Goal: Transaction & Acquisition: Purchase product/service

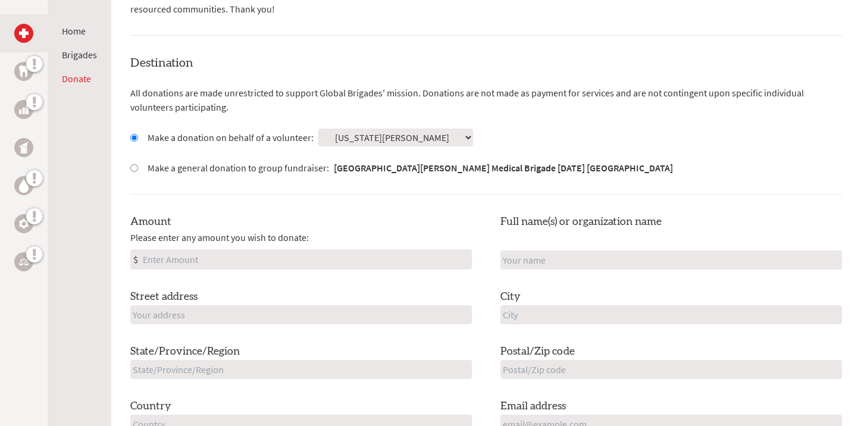
scroll to position [288, 0]
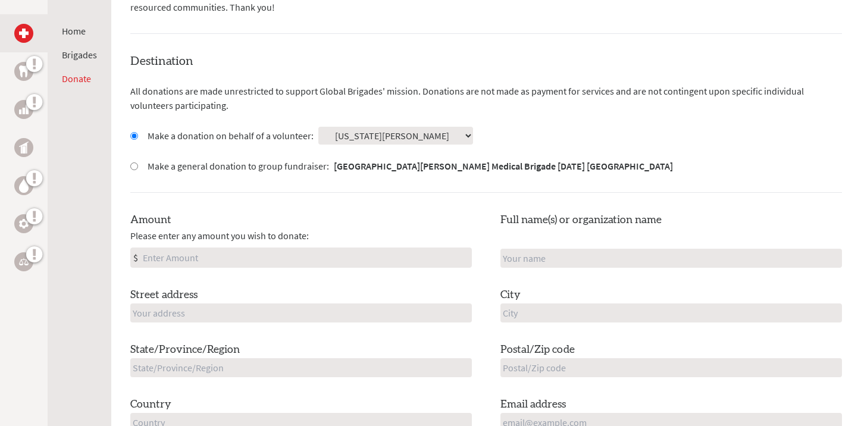
click at [316, 260] on input "Amount" at bounding box center [305, 257] width 331 height 19
type input "250"
click at [543, 262] on input "text" at bounding box center [670, 258] width 341 height 19
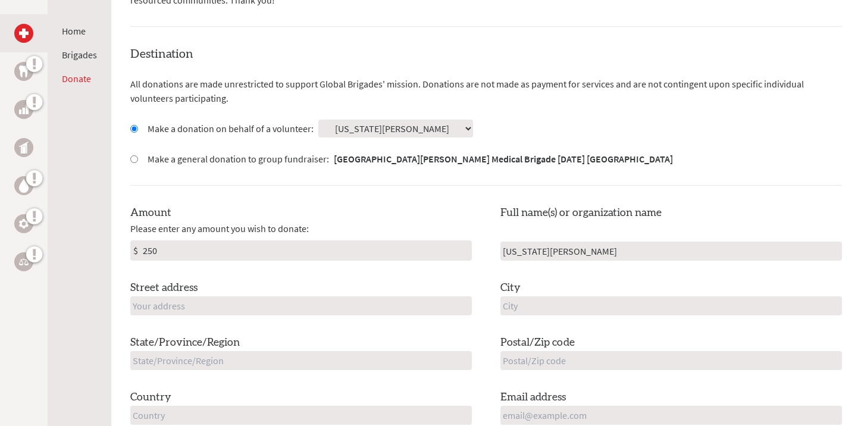
scroll to position [305, 0]
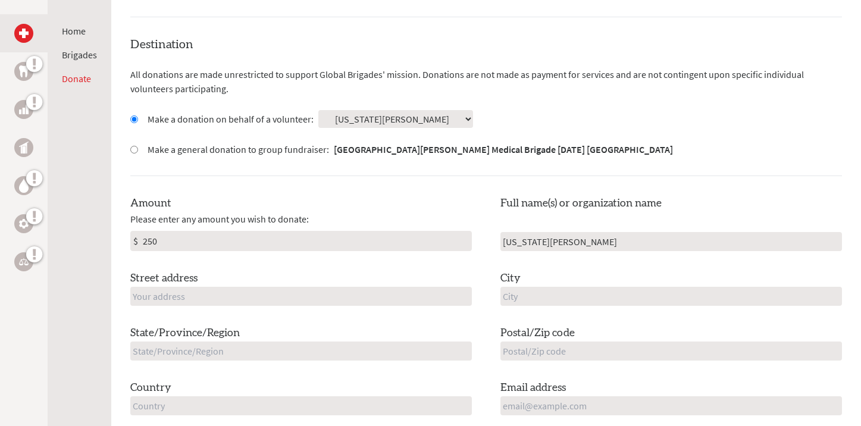
type input "[US_STATE][PERSON_NAME]"
click at [418, 297] on input "text" at bounding box center [300, 296] width 341 height 19
type input "[STREET_ADDRESS]"
type input "[GEOGRAPHIC_DATA][PERSON_NAME]"
type input "95132-1248"
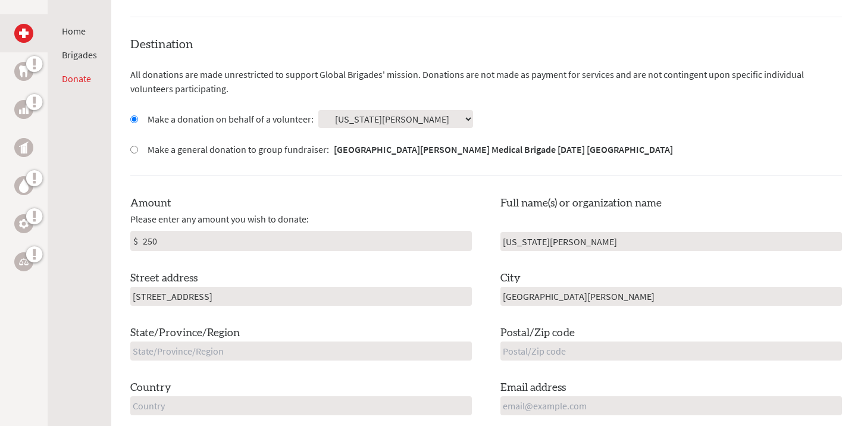
type input "[GEOGRAPHIC_DATA]"
type input "[US_STATE][EMAIL_ADDRESS][DOMAIN_NAME]"
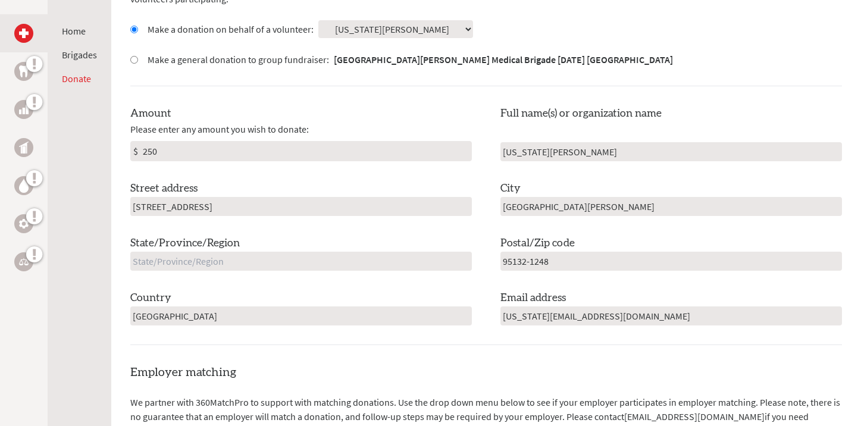
scroll to position [396, 0]
drag, startPoint x: 639, startPoint y: 318, endPoint x: 501, endPoint y: 311, distance: 137.6
click at [504, 312] on input "[US_STATE][EMAIL_ADDRESS][DOMAIN_NAME]" at bounding box center [670, 314] width 341 height 19
type input "[EMAIL_ADDRESS][DOMAIN_NAME]"
type input "CA"
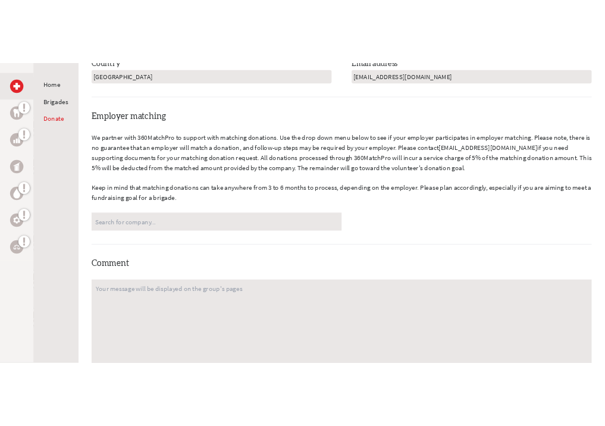
scroll to position [691, 0]
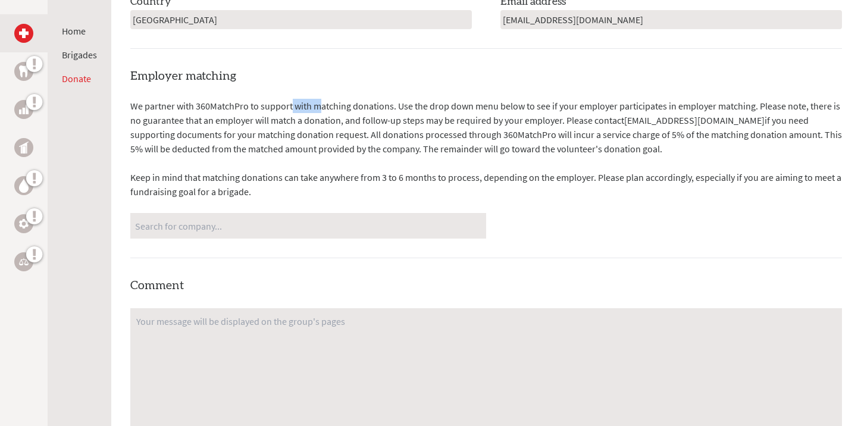
drag, startPoint x: 198, startPoint y: 105, endPoint x: 231, endPoint y: 106, distance: 33.3
click at [231, 106] on p "We partner with 360MatchPro to support with matching donations. Use the drop do…" at bounding box center [485, 127] width 711 height 57
click at [195, 103] on p "We partner with 360MatchPro to support with matching donations. Use the drop do…" at bounding box center [485, 127] width 711 height 57
drag, startPoint x: 195, startPoint y: 103, endPoint x: 237, endPoint y: 106, distance: 41.7
click at [237, 106] on p "We partner with 360MatchPro to support with matching donations. Use the drop do…" at bounding box center [485, 127] width 711 height 57
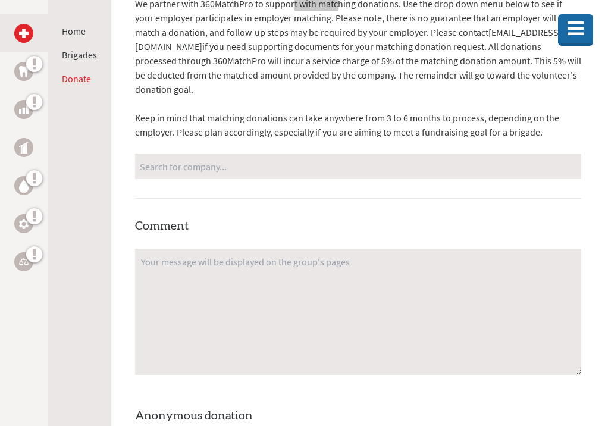
scroll to position [1096, 0]
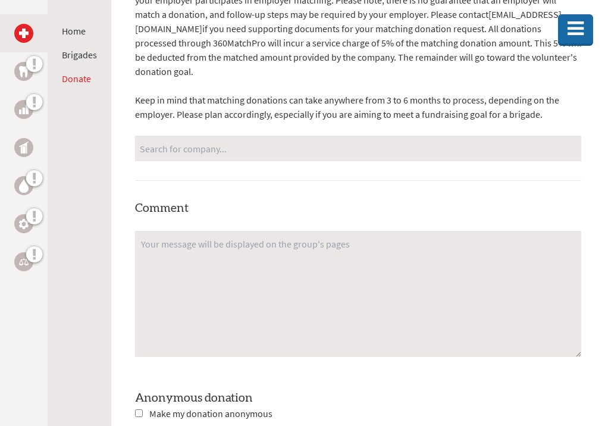
radio input "true"
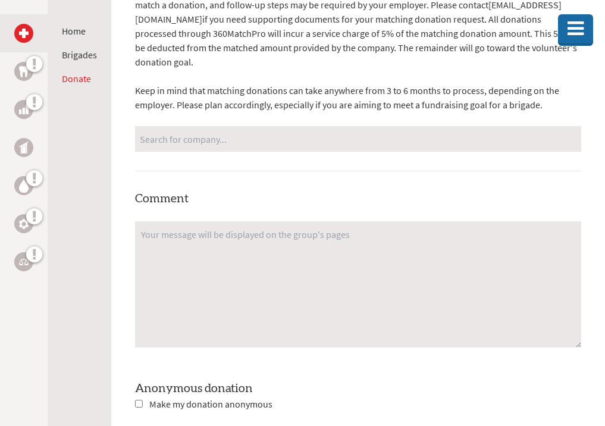
scroll to position [1173, 0]
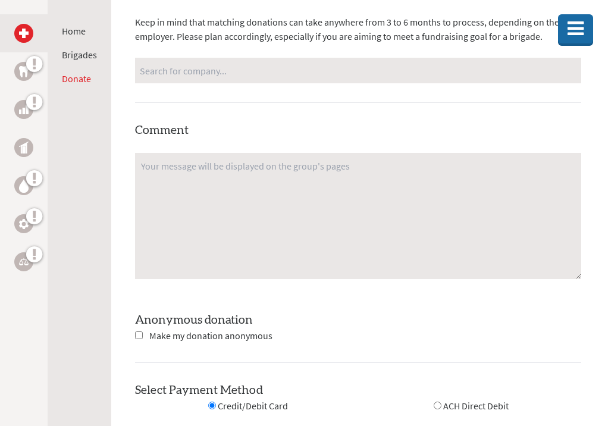
checkbox input "true"
